Goal: Navigation & Orientation: Find specific page/section

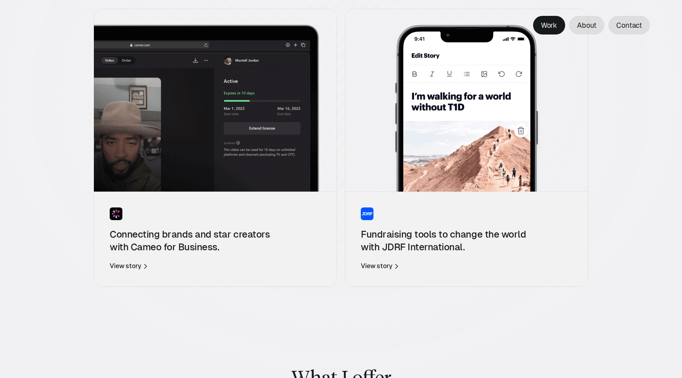
scroll to position [186, 0]
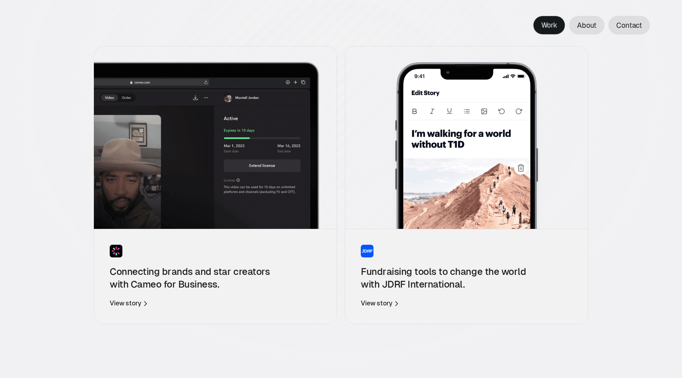
click at [548, 27] on p "Work" at bounding box center [549, 25] width 16 height 10
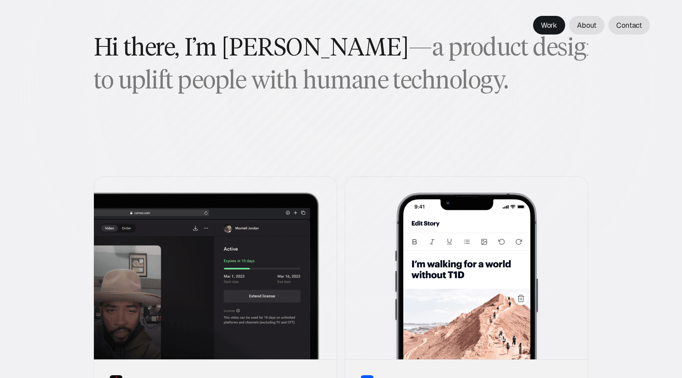
scroll to position [168, 0]
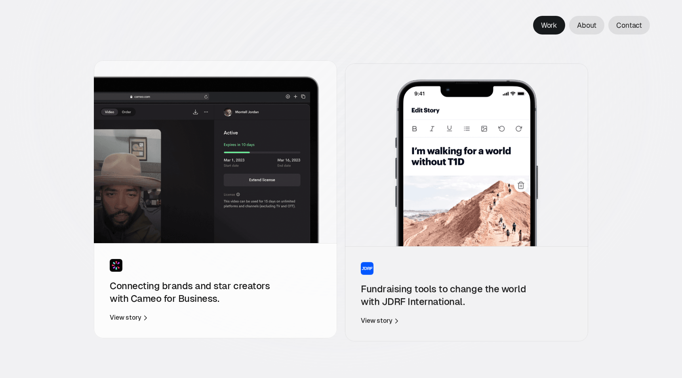
click at [236, 119] on img at bounding box center [215, 151] width 243 height 183
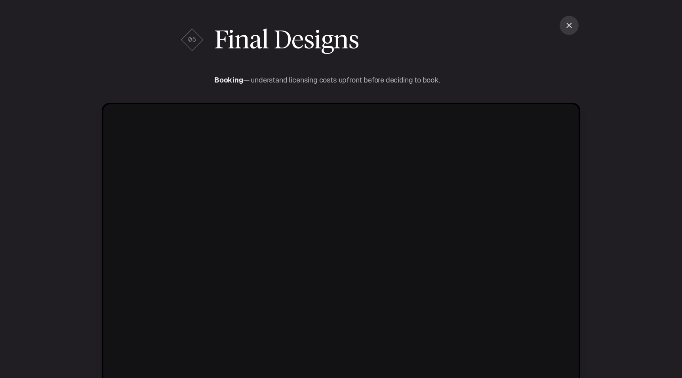
scroll to position [5487, 0]
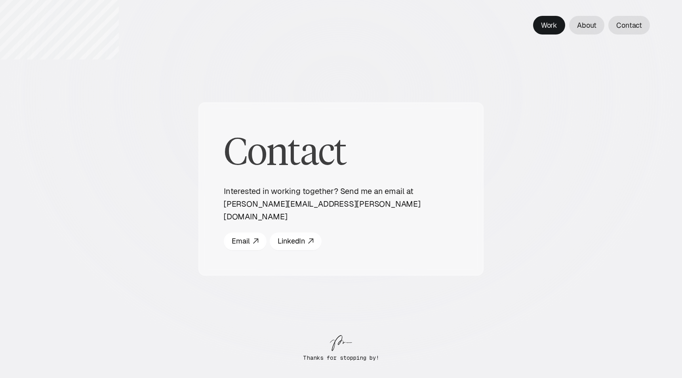
scroll to position [16, 0]
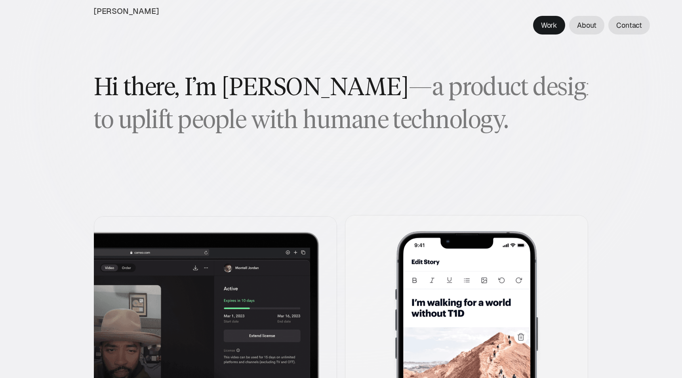
click at [461, 223] on img at bounding box center [466, 306] width 243 height 183
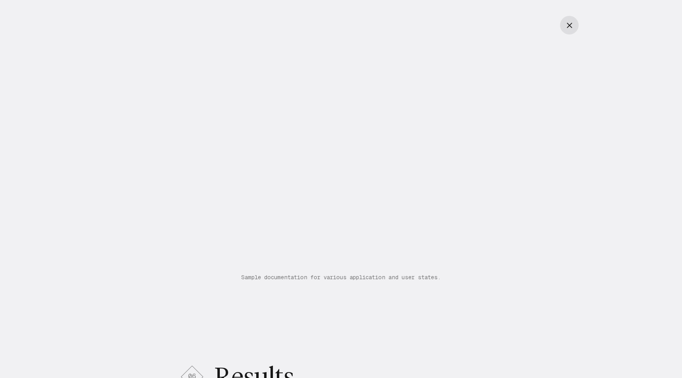
scroll to position [4196, 0]
